Goal: Obtain resource: Obtain resource

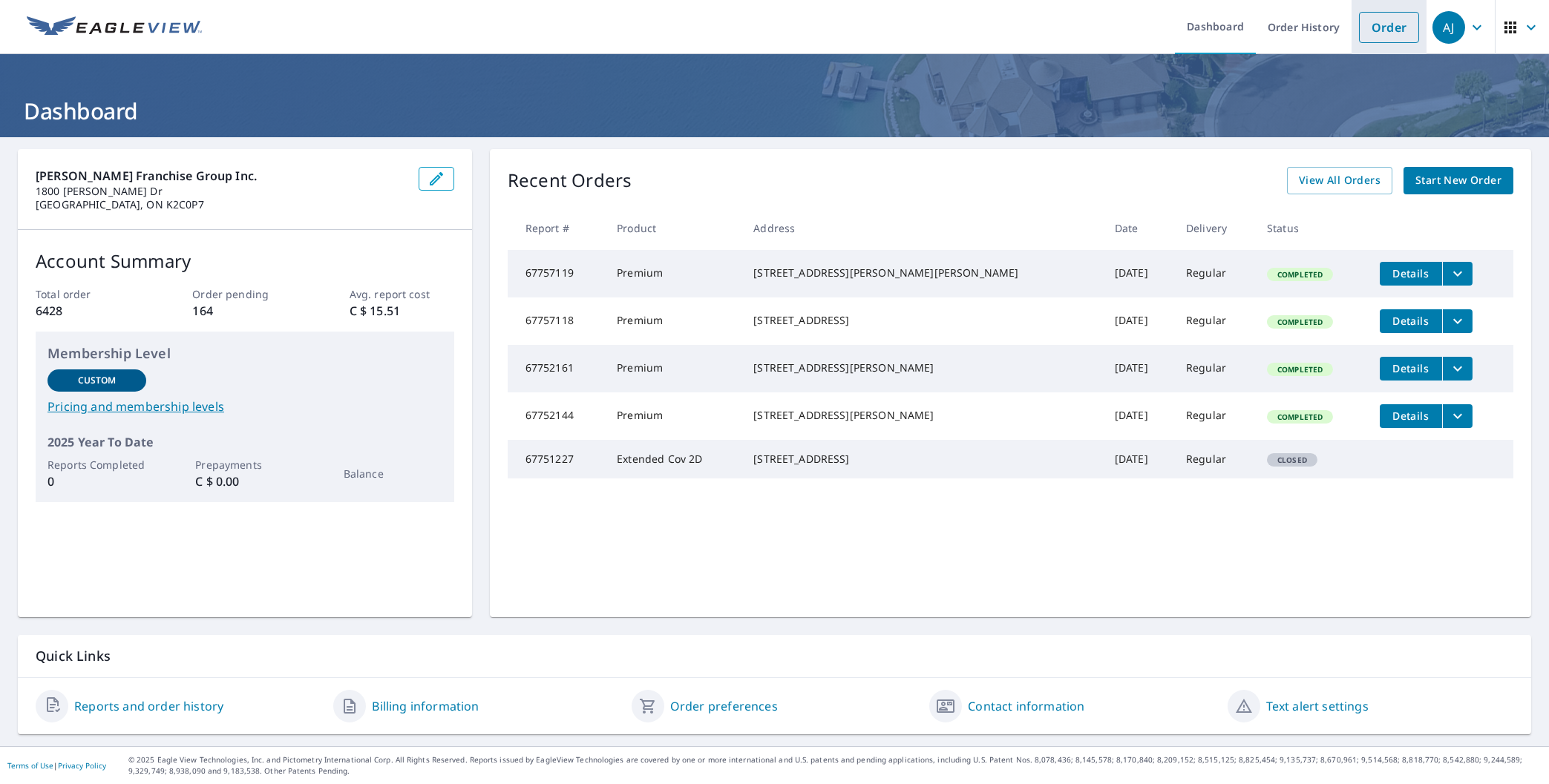
click at [1363, 26] on link "Order" at bounding box center [1389, 27] width 60 height 31
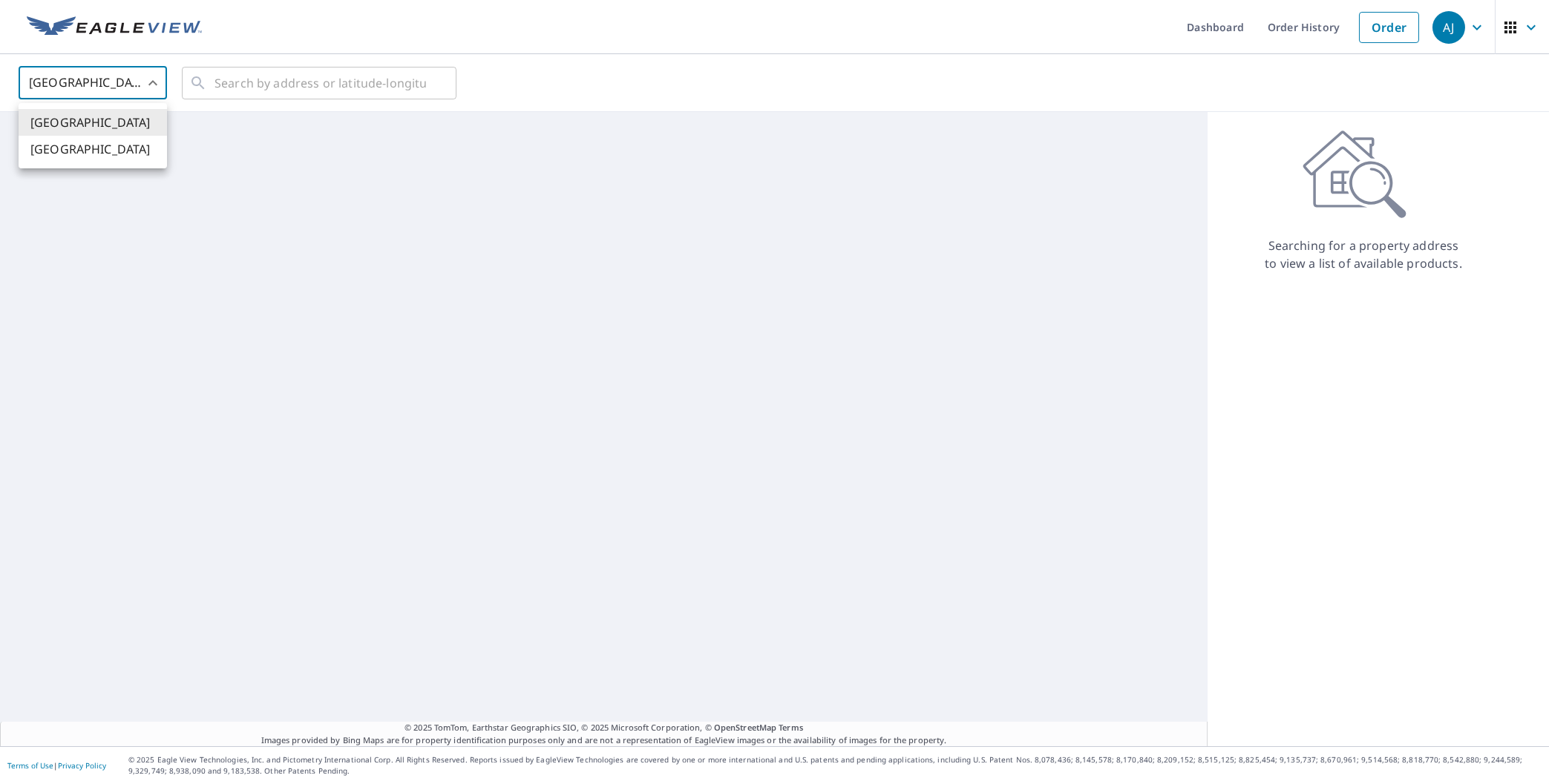
click at [78, 84] on body "[PERSON_NAME] [PERSON_NAME] Dashboard Order History Order AJ United States [GEO…" at bounding box center [774, 392] width 1549 height 784
drag, startPoint x: 94, startPoint y: 149, endPoint x: 114, endPoint y: 138, distance: 22.8
click at [98, 148] on li "[GEOGRAPHIC_DATA]" at bounding box center [92, 148] width 148 height 26
type input "CA"
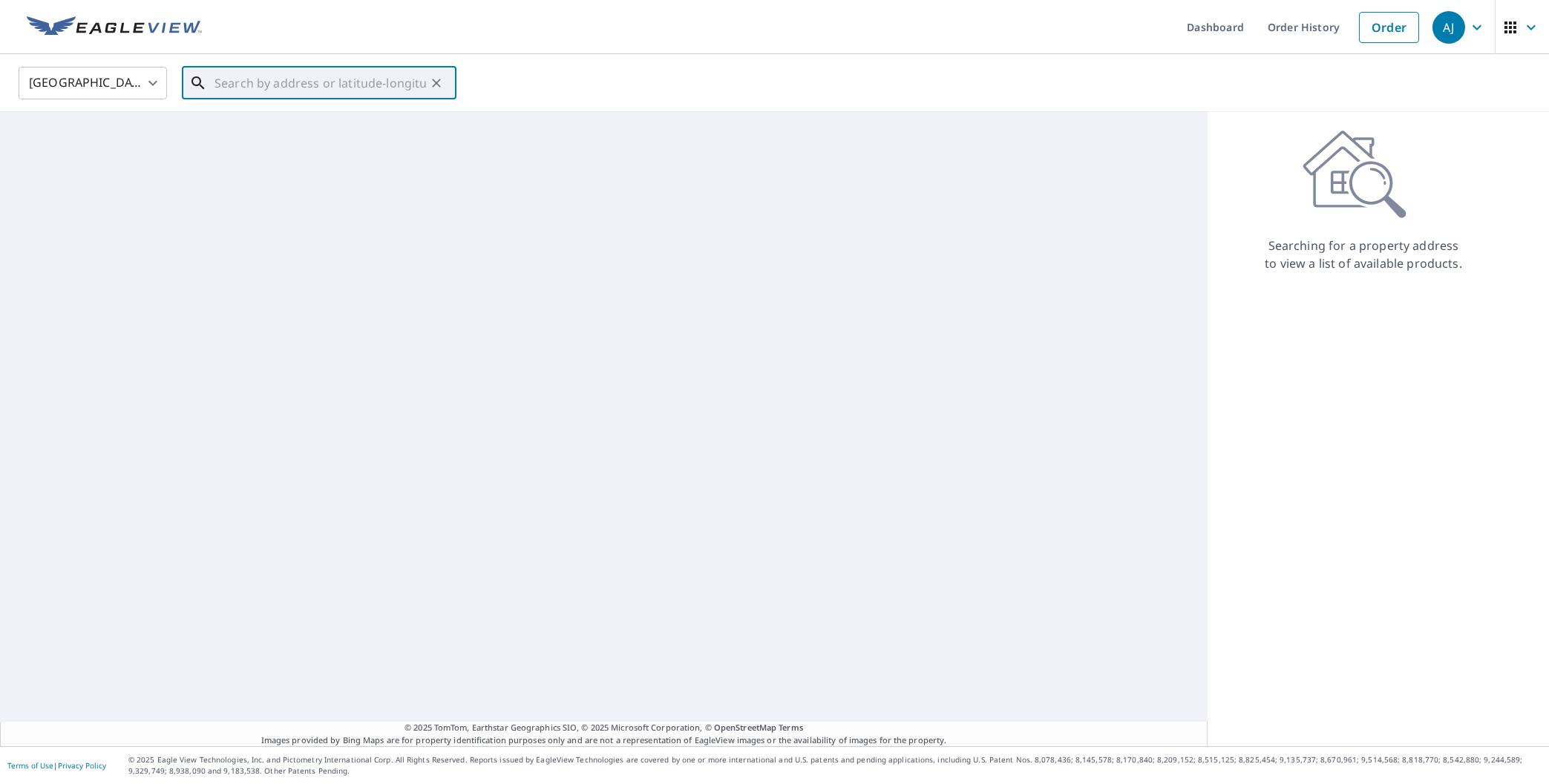
click at [278, 90] on input "text" at bounding box center [320, 84] width 212 height 42
paste input "[STREET_ADDRESS][PERSON_NAME]"
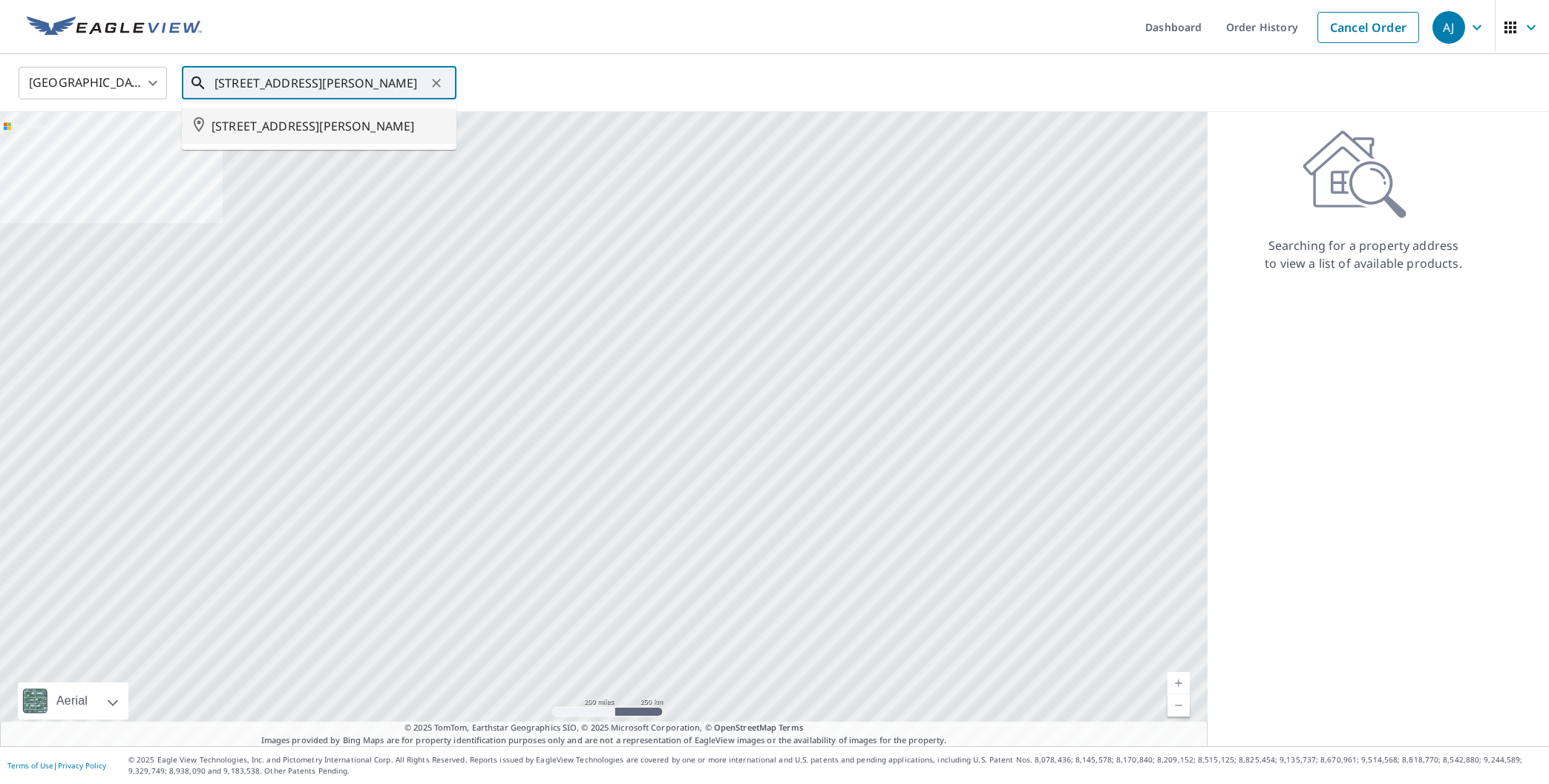
click at [282, 130] on span "[STREET_ADDRESS][PERSON_NAME]" at bounding box center [328, 126] width 233 height 18
type input "[STREET_ADDRESS][PERSON_NAME]"
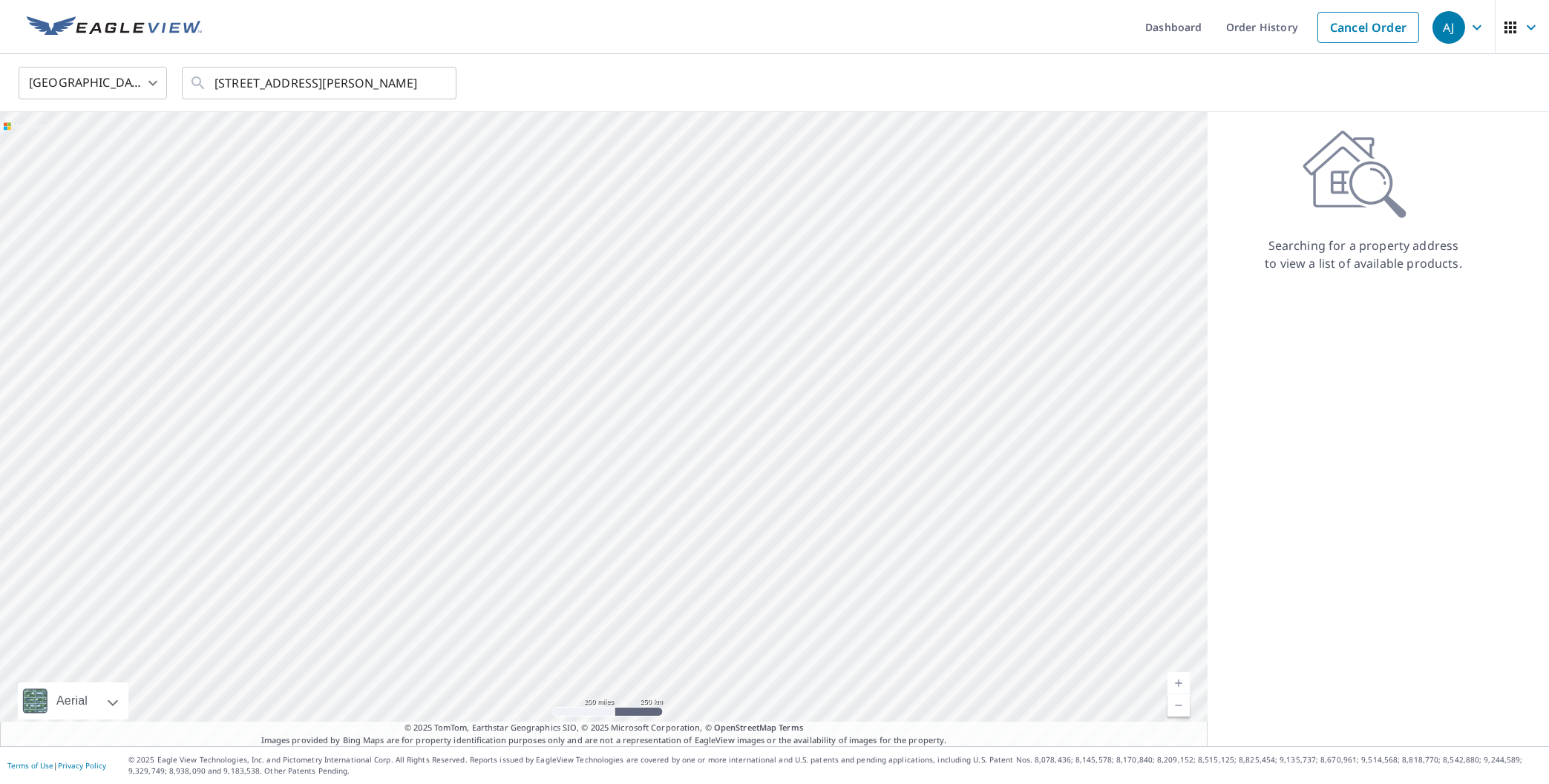
scroll to position [0, 60]
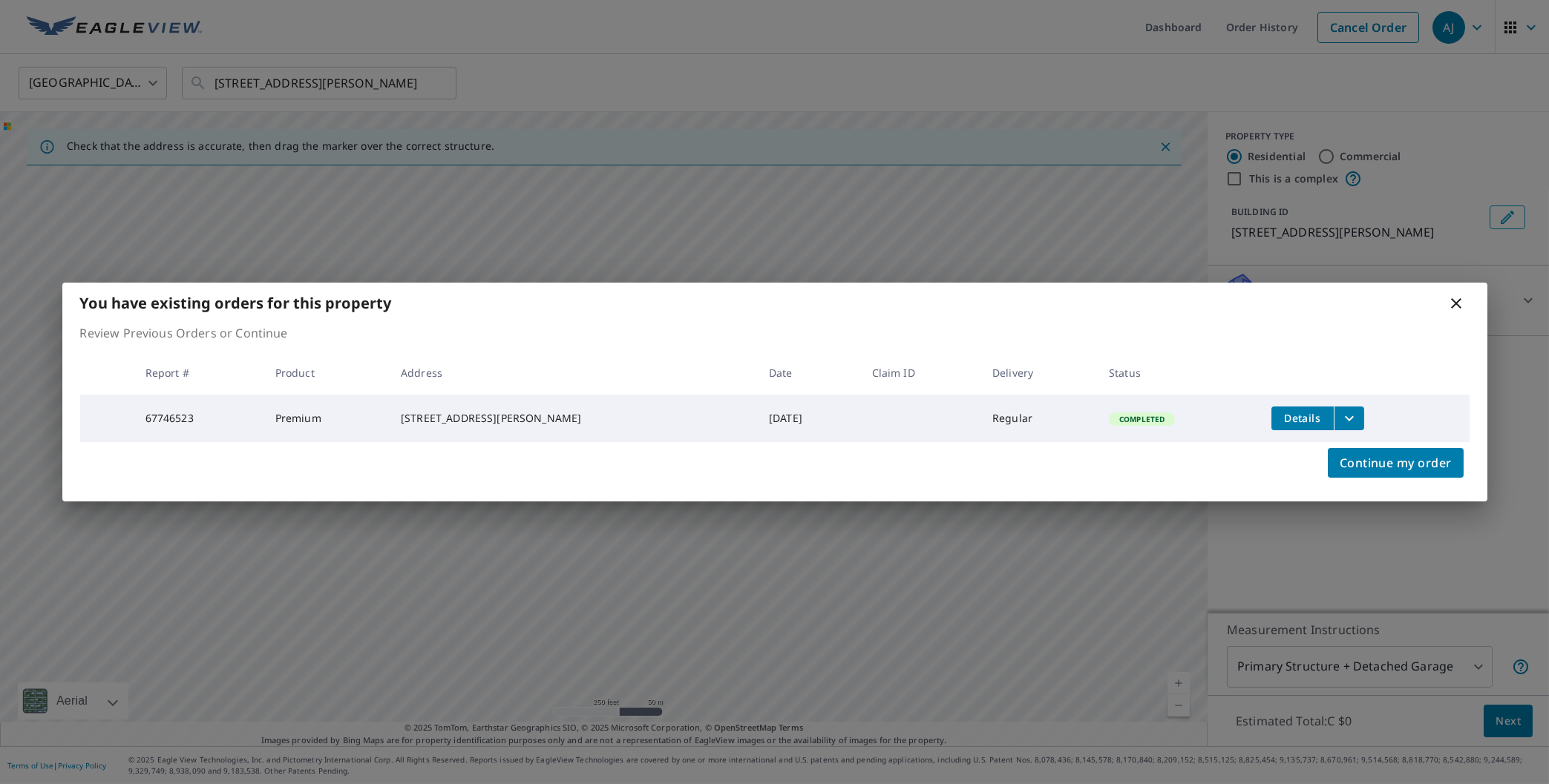
click at [1345, 412] on icon "filesDropdownBtn-67746523" at bounding box center [1349, 419] width 18 height 18
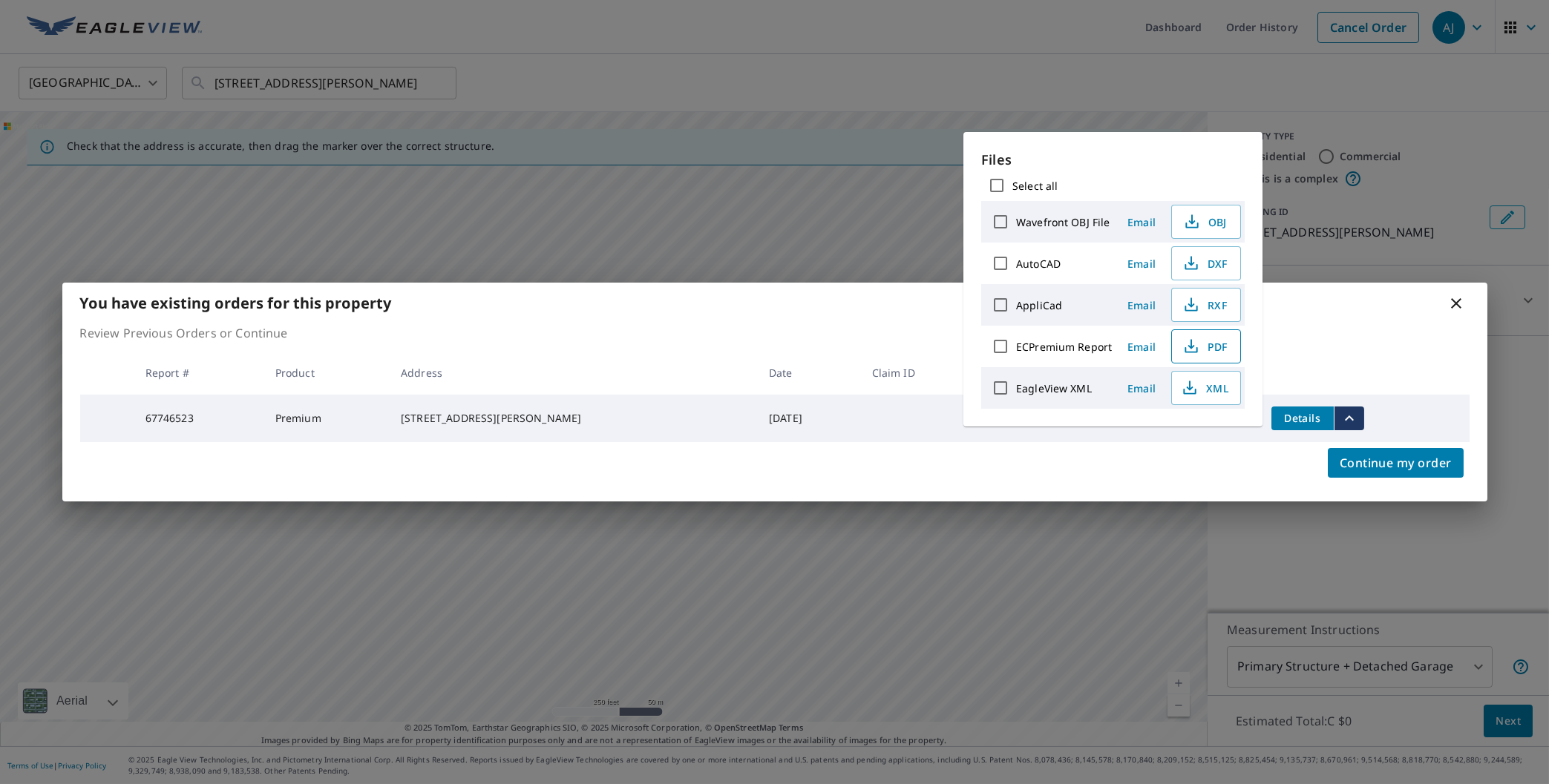
click at [1203, 346] on span "PDF" at bounding box center [1205, 347] width 47 height 18
click at [546, 48] on div "You have existing orders for this property Review Previous Orders or Continue R…" at bounding box center [774, 392] width 1549 height 784
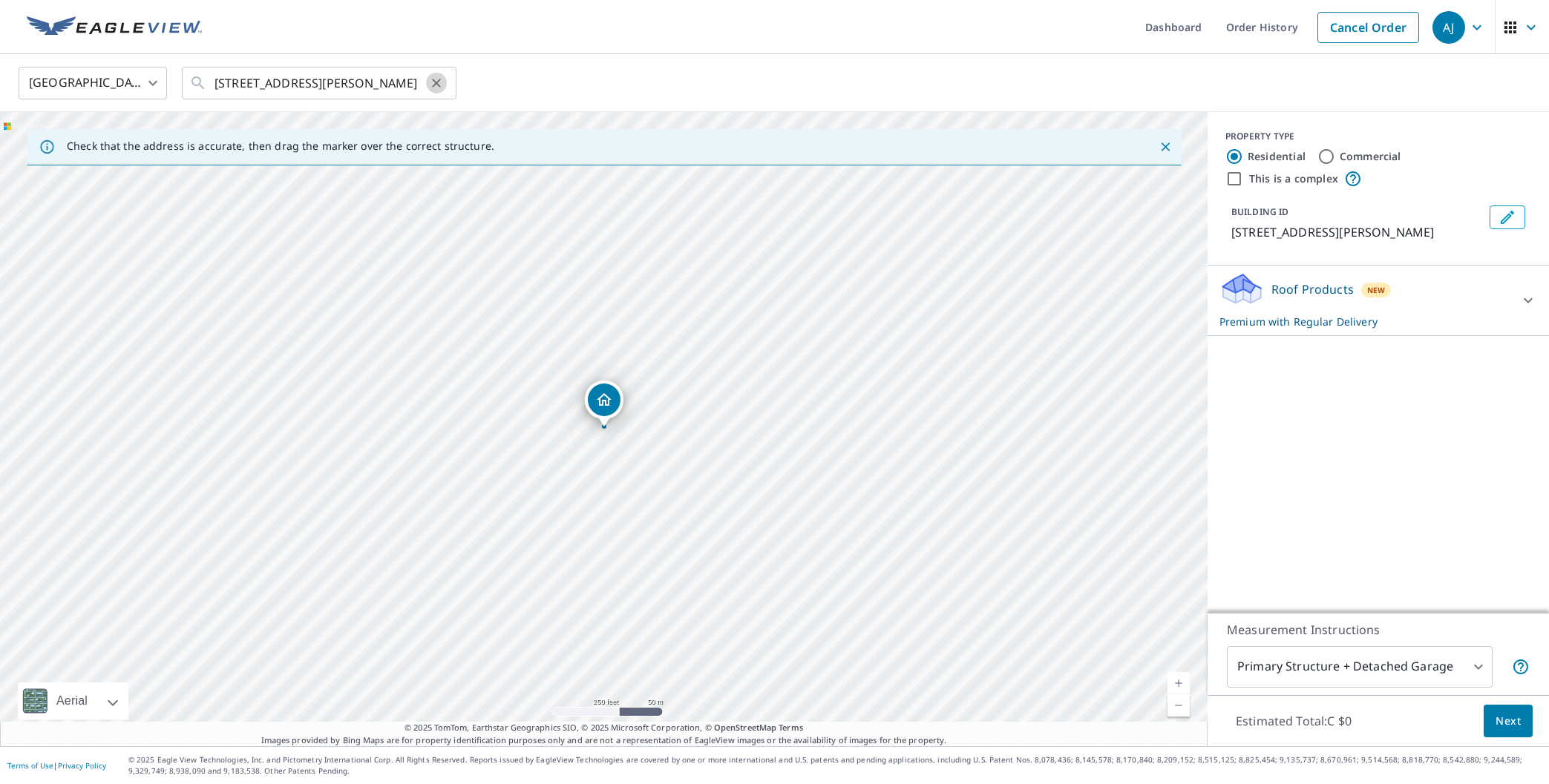
click at [440, 83] on icon "Clear" at bounding box center [436, 83] width 15 height 15
paste input "[STREET_ADDRESS]"
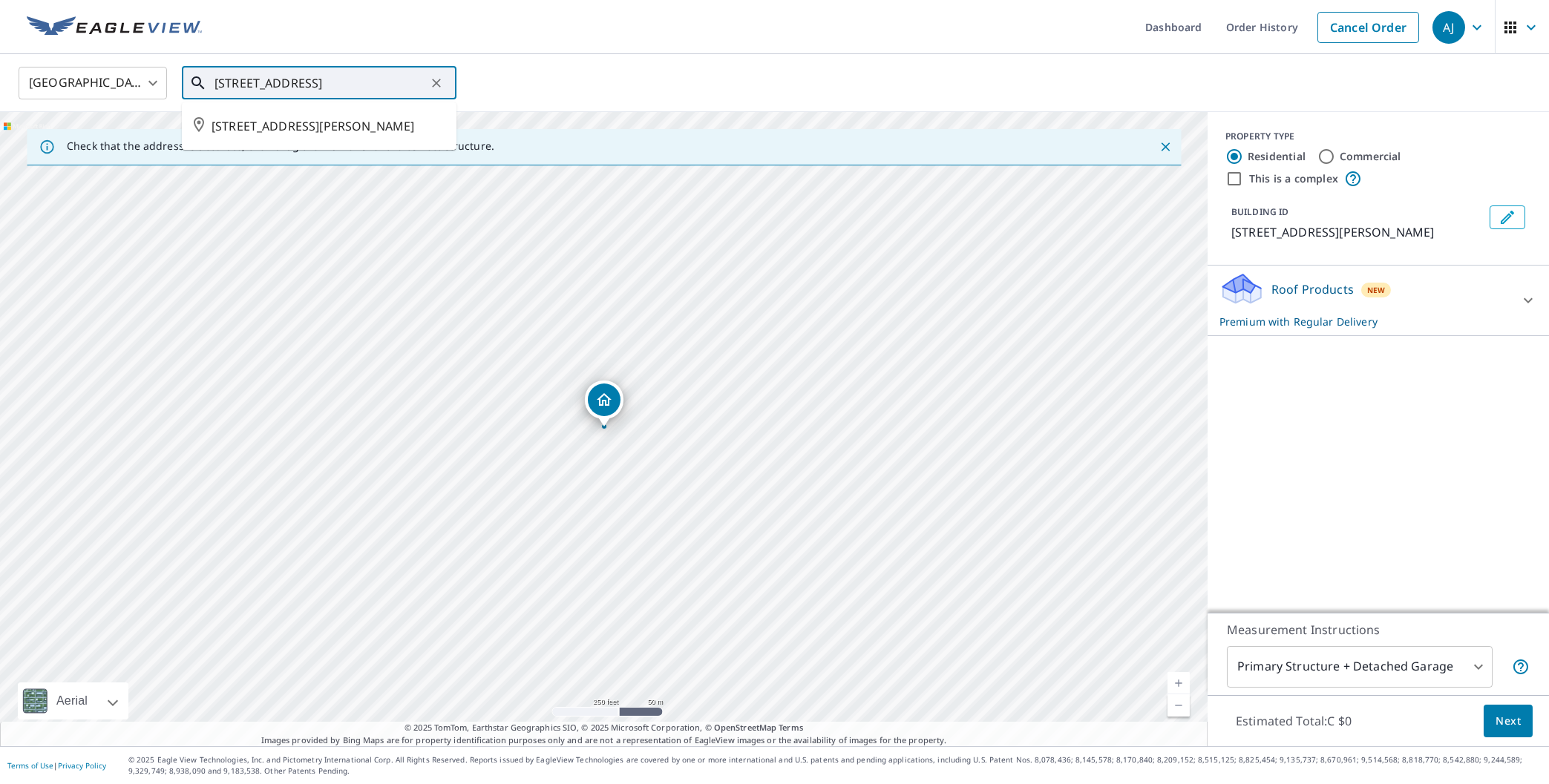
scroll to position [0, 42]
click at [343, 130] on span "[STREET_ADDRESS]" at bounding box center [328, 126] width 233 height 18
type input "[STREET_ADDRESS]"
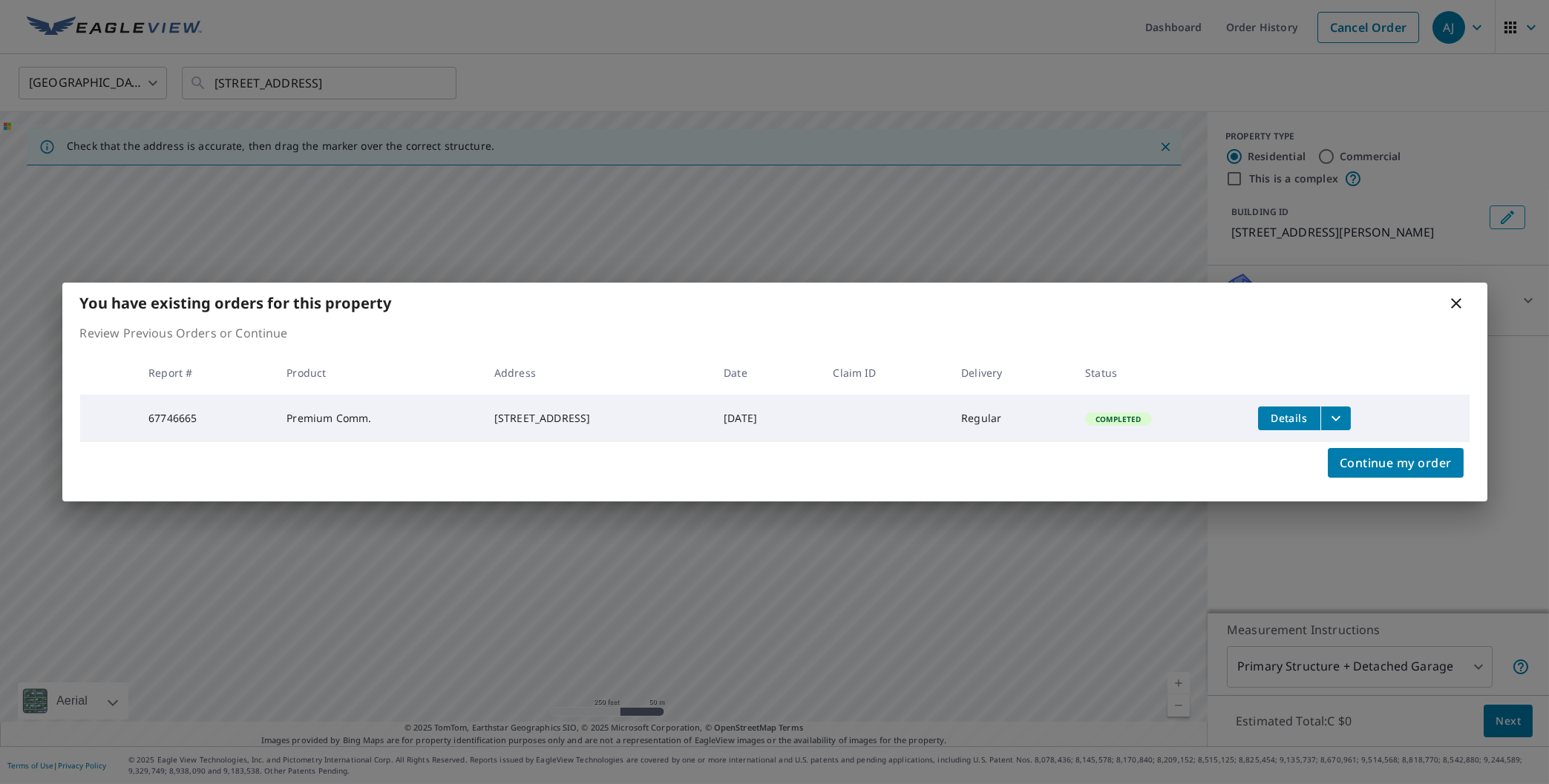
click at [1340, 416] on icon "filesDropdownBtn-67746665" at bounding box center [1336, 418] width 9 height 5
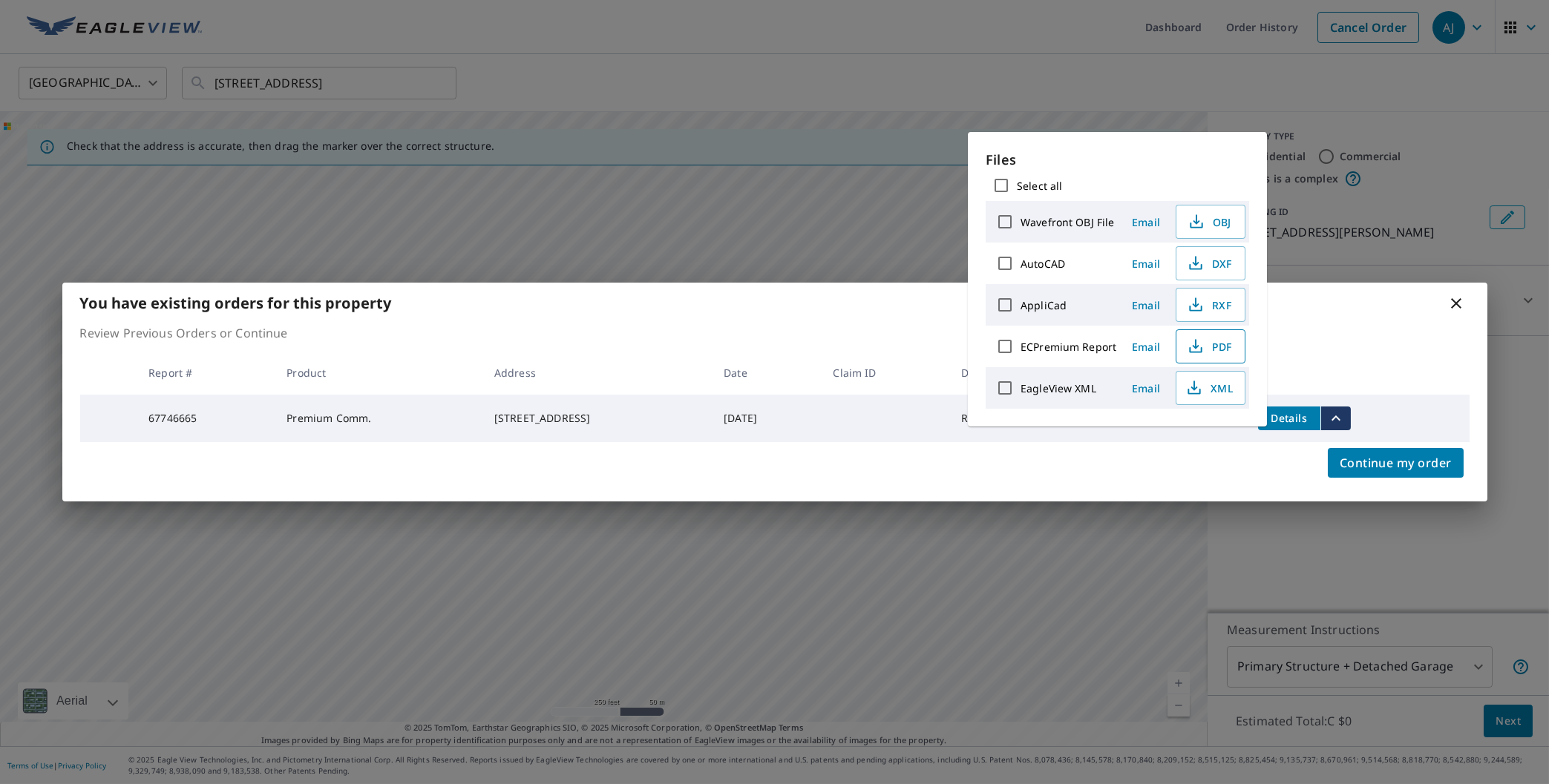
click at [1222, 350] on span "PDF" at bounding box center [1209, 347] width 47 height 18
